Goal: Navigation & Orientation: Find specific page/section

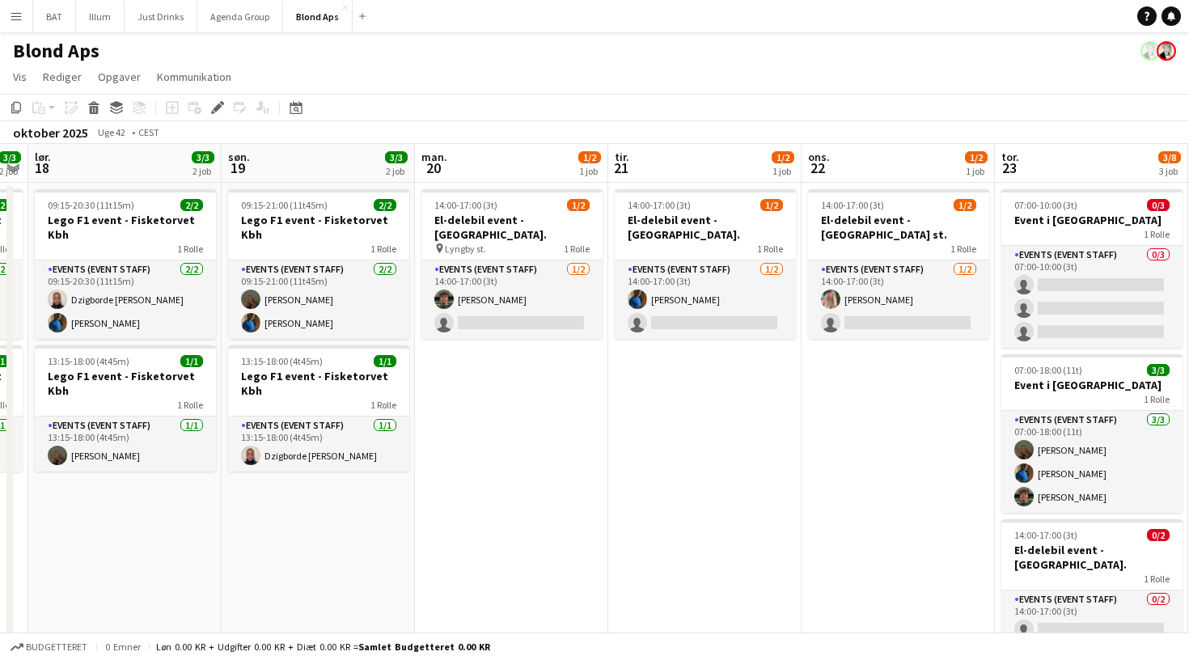
scroll to position [0, 357]
click at [162, 27] on button "Just Drinks Luk" at bounding box center [161, 17] width 73 height 32
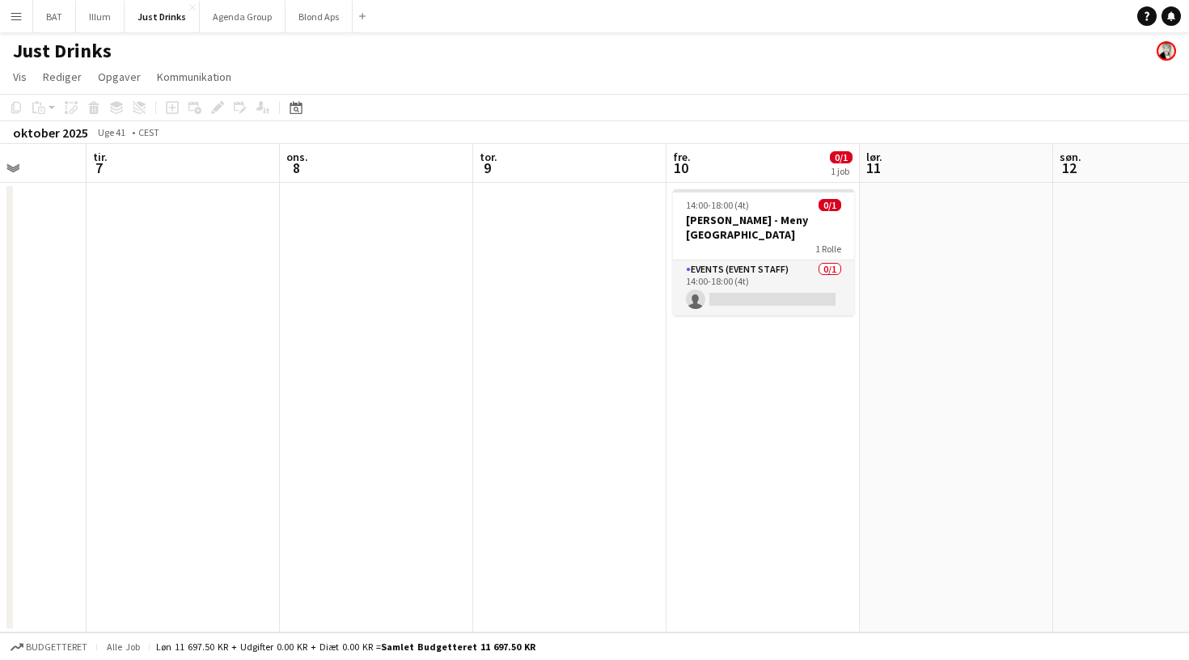
scroll to position [0, 496]
click at [99, 20] on button "Illum Luk" at bounding box center [100, 17] width 49 height 32
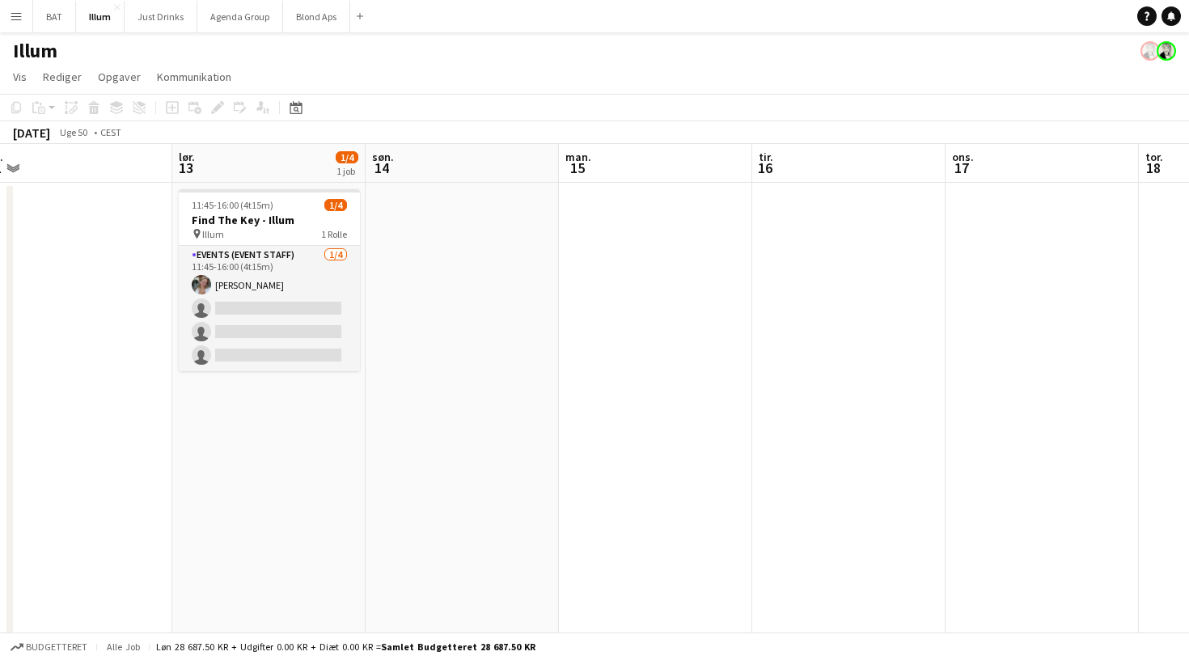
scroll to position [0, 603]
